Goal: Information Seeking & Learning: Learn about a topic

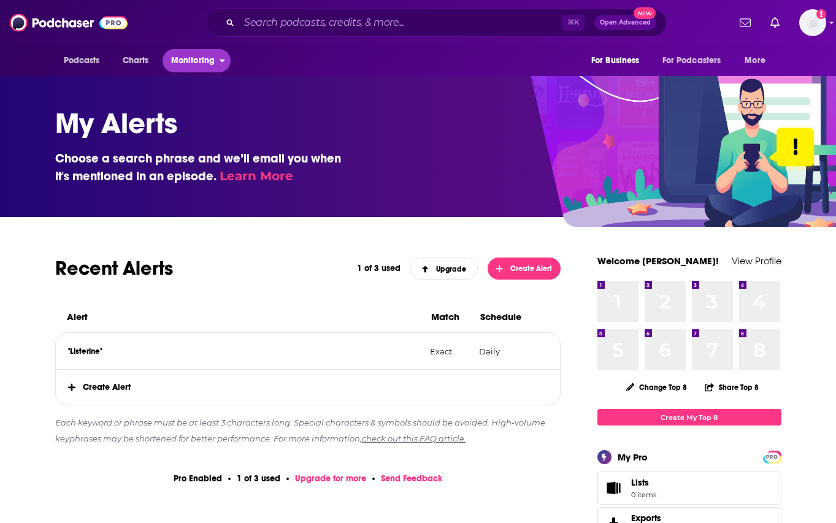
click at [195, 66] on span "Monitoring" at bounding box center [193, 60] width 44 height 17
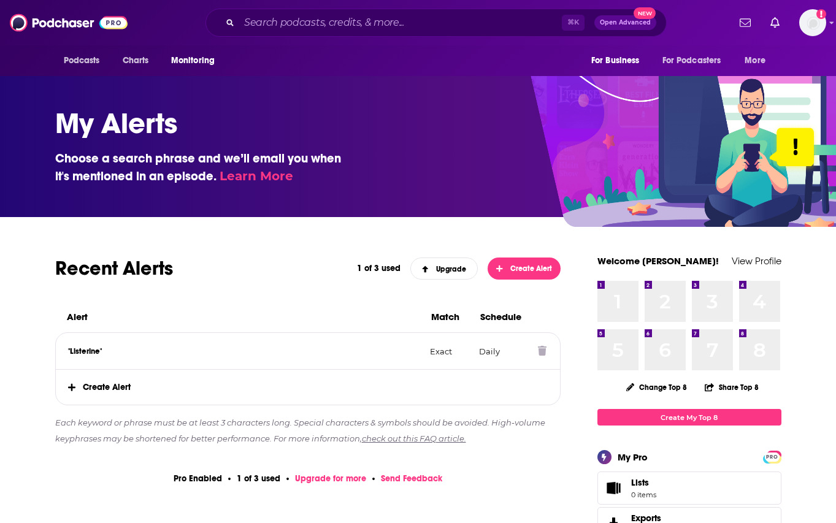
click at [93, 351] on p ""Listerine"" at bounding box center [244, 351] width 353 height 10
click at [321, 19] on input "Search podcasts, credits, & more..." at bounding box center [400, 23] width 323 height 20
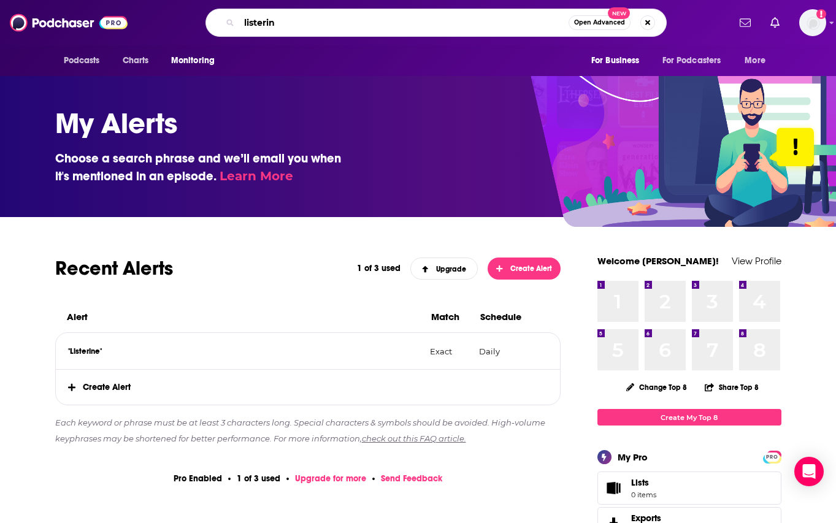
type input "listerine"
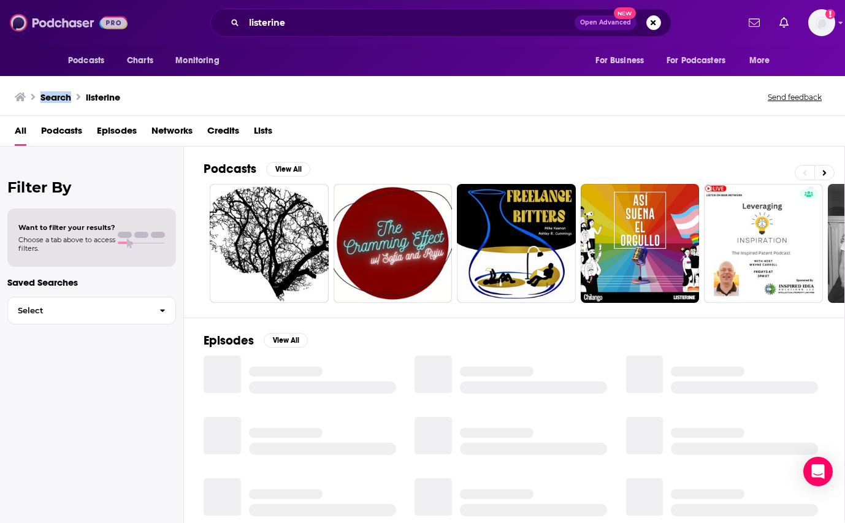
click at [45, 26] on img at bounding box center [69, 22] width 118 height 23
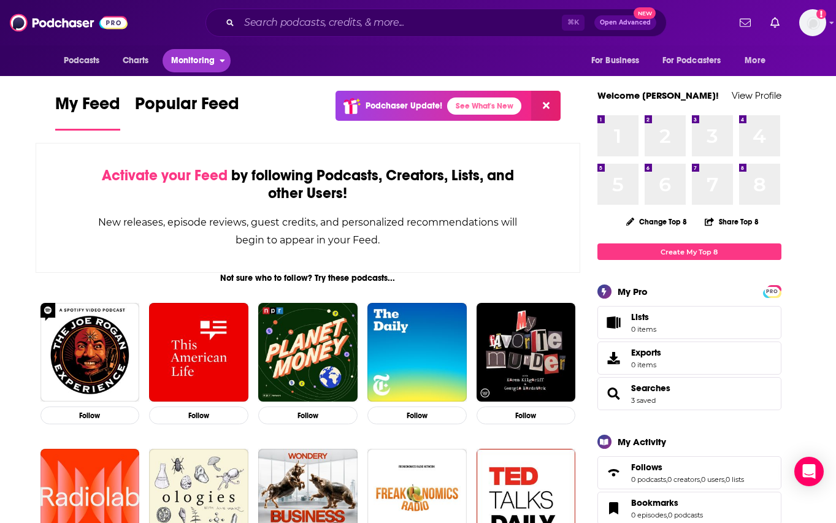
click at [212, 56] on span "Monitoring" at bounding box center [193, 60] width 44 height 17
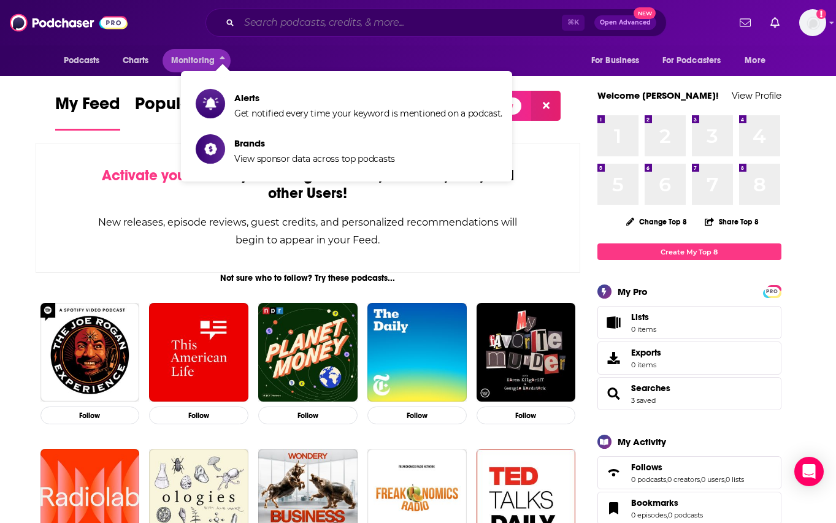
click at [310, 26] on input "Search podcasts, credits, & more..." at bounding box center [400, 23] width 323 height 20
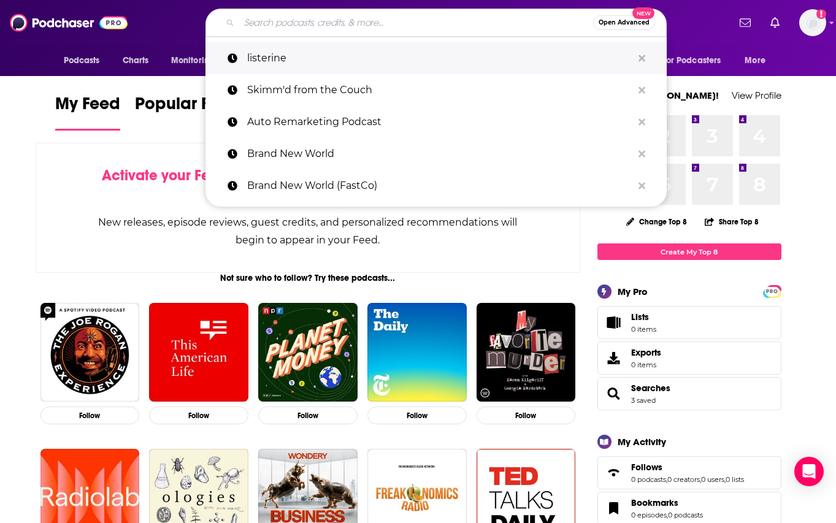
click at [293, 47] on p "listerine" at bounding box center [439, 58] width 385 height 32
type input "listerine"
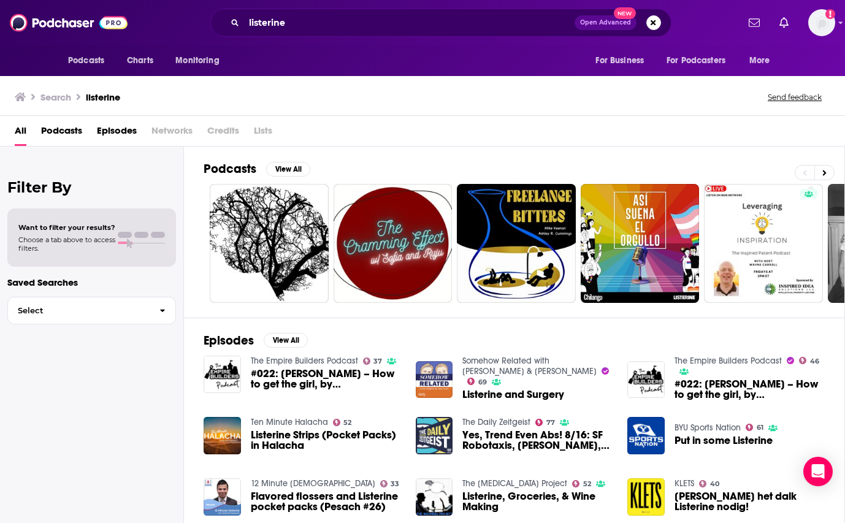
click at [484, 389] on span "Listerine and Surgery" at bounding box center [513, 394] width 102 height 10
click at [309, 381] on span "#022: [PERSON_NAME] – How to get the girl, by [PERSON_NAME]. Oh, and Axe." at bounding box center [326, 379] width 150 height 21
click at [344, 441] on span "Listerine Strips (Pocket Packs) in Halacha" at bounding box center [326, 440] width 150 height 21
